Goal: Find specific page/section: Find specific page/section

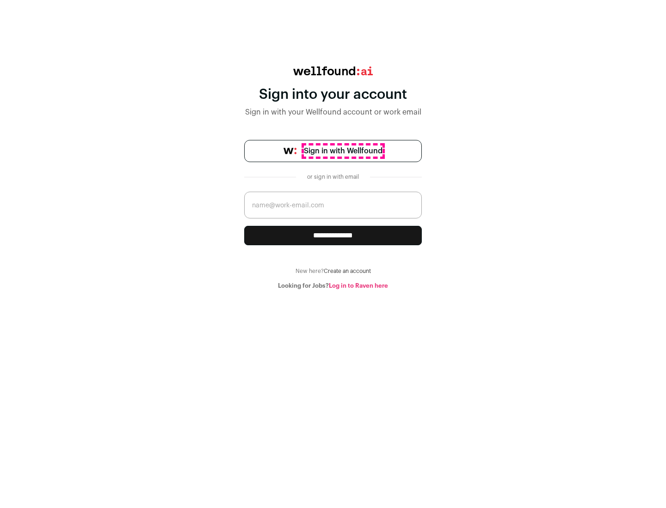
click at [343, 151] on span "Sign in with Wellfound" at bounding box center [343, 151] width 79 height 11
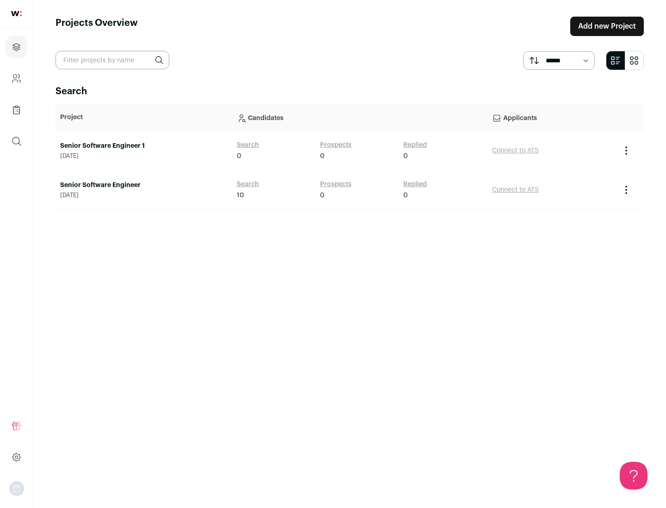
click at [143, 185] on link "Senior Software Engineer" at bounding box center [143, 185] width 167 height 9
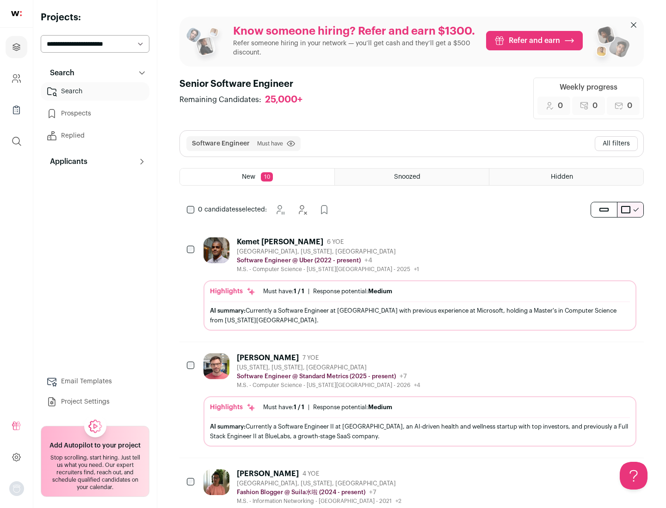
scroll to position [30, 0]
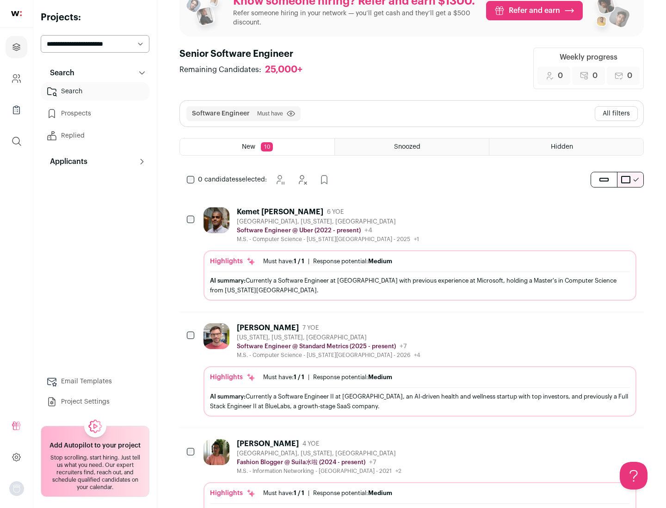
click at [411, 254] on div "Highlights Must have: 1 / 1 How many must haves have been fulfilled? | Response…" at bounding box center [419, 276] width 433 height 50
